Goal: Information Seeking & Learning: Learn about a topic

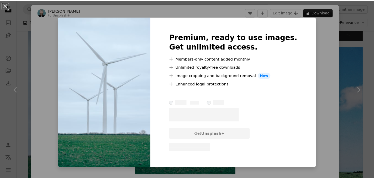
scroll to position [1814, 0]
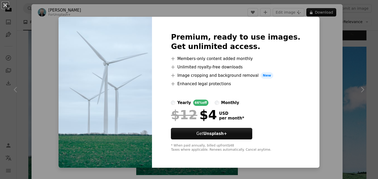
click at [315, 44] on div "An X shape Premium, ready to use images. Get unlimited access. A plus sign Memb…" at bounding box center [189, 89] width 378 height 179
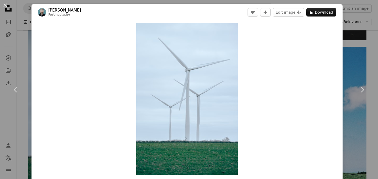
click at [360, 44] on div "An X shape Chevron left Chevron right [PERSON_NAME] For Unsplash+ A heart A plu…" at bounding box center [189, 89] width 378 height 179
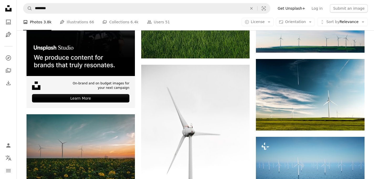
scroll to position [1105, 0]
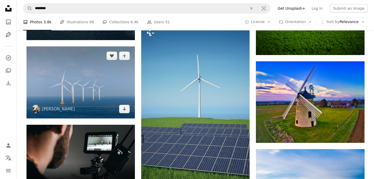
click at [66, 86] on img at bounding box center [81, 82] width 108 height 72
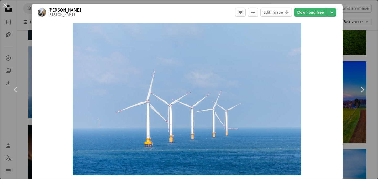
click at [334, 76] on div "Zoom in" at bounding box center [187, 99] width 311 height 158
click at [347, 34] on div "An X shape Chevron left Chevron right [PERSON_NAME] woodyyan A heart A plus sig…" at bounding box center [189, 89] width 378 height 179
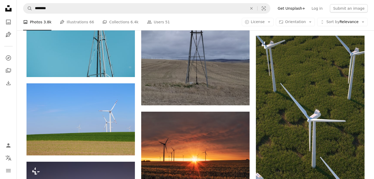
scroll to position [4704, 0]
